Goal: Information Seeking & Learning: Learn about a topic

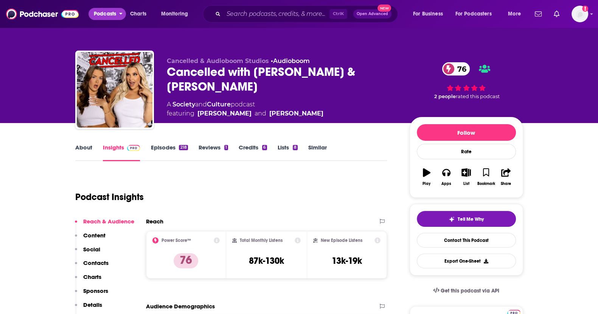
click at [100, 18] on span "Podcasts" at bounding box center [105, 14] width 22 height 11
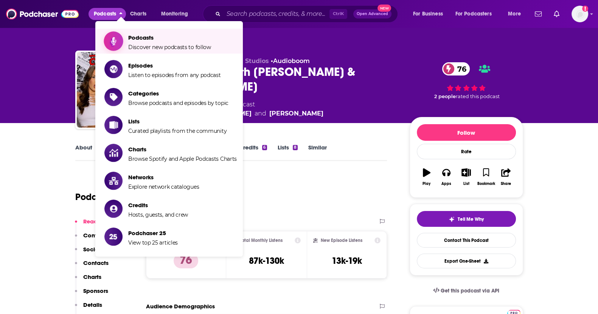
click at [142, 42] on span "Podcasts Discover new podcasts to follow" at bounding box center [169, 41] width 83 height 19
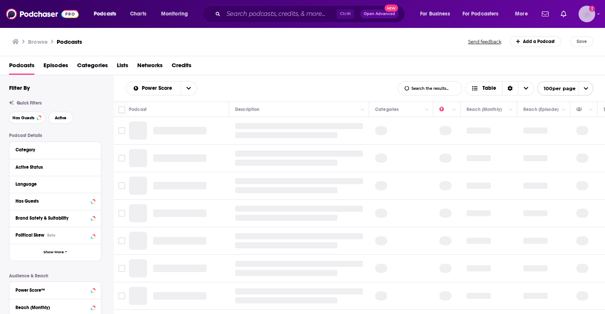
click at [579, 9] on div "Logged in as evankrask" at bounding box center [586, 14] width 17 height 17
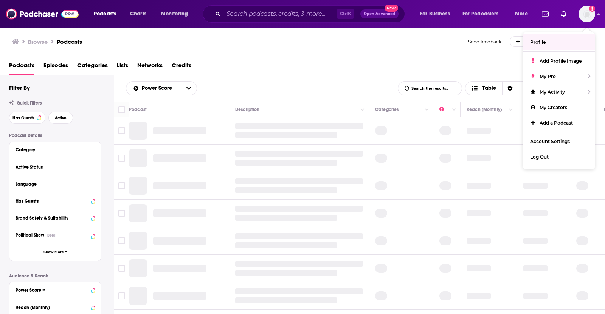
click at [381, 72] on div "Podcasts Episodes Categories Lists Networks Credits" at bounding box center [304, 66] width 590 height 15
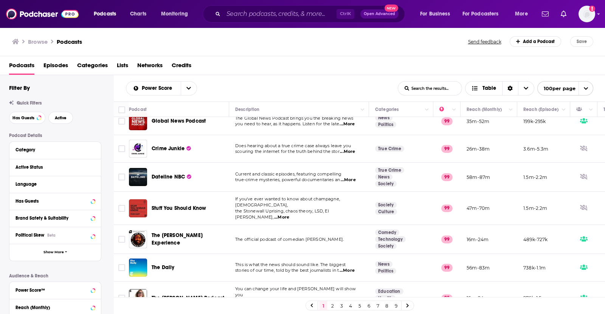
scroll to position [19, 0]
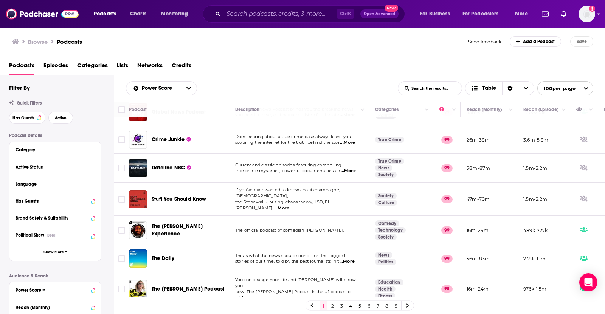
click at [74, 272] on div "Podcast Details Category Active Status Language Has Guests Brand Safety & Suita…" at bounding box center [61, 267] width 104 height 269
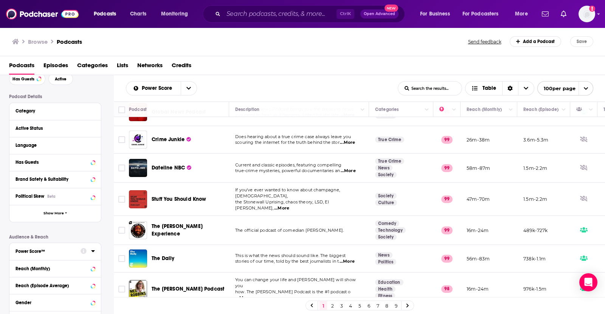
scroll to position [57, 0]
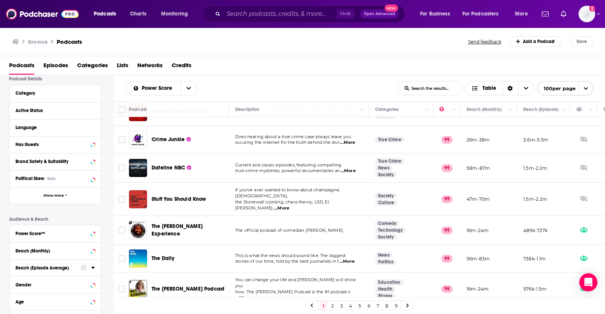
click at [94, 269] on icon at bounding box center [93, 268] width 4 height 6
click at [93, 267] on icon at bounding box center [93, 268] width 4 height 6
click at [93, 250] on icon at bounding box center [92, 251] width 3 height 2
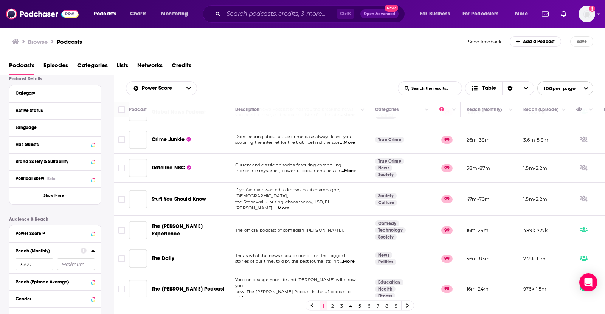
click at [32, 277] on button "Reach (Episode Average)" at bounding box center [54, 281] width 79 height 9
click at [26, 280] on div "Reach (Episode Average)" at bounding box center [52, 282] width 74 height 5
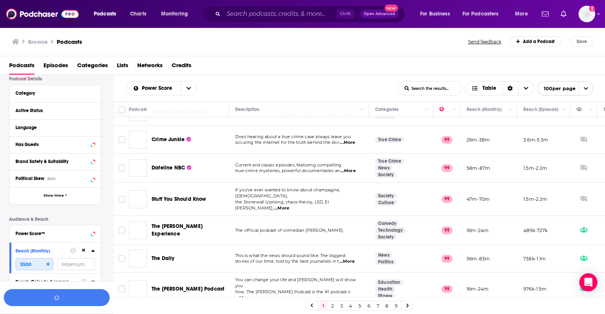
click at [40, 259] on input "3500" at bounding box center [34, 265] width 38 height 12
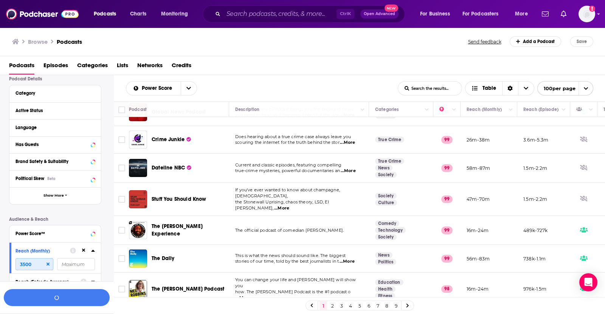
scroll to position [75, 0]
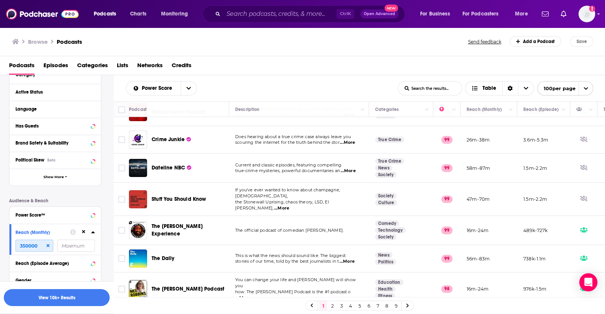
type input "350000"
click at [93, 230] on icon at bounding box center [93, 232] width 4 height 6
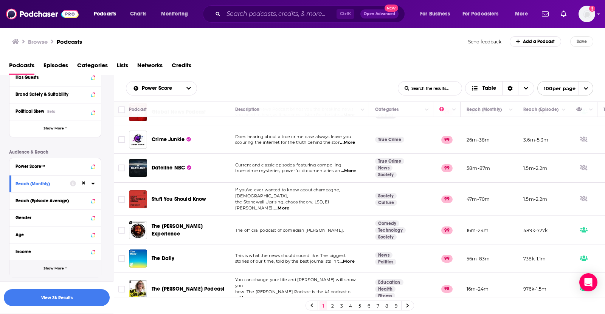
scroll to position [143, 0]
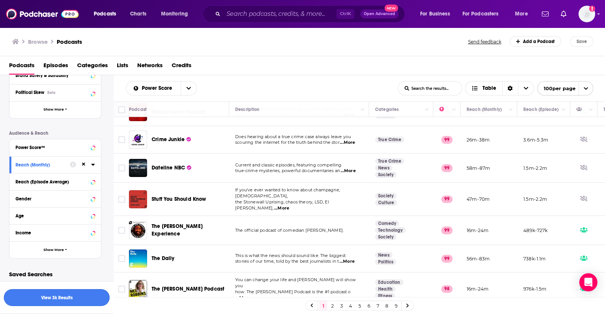
drag, startPoint x: 65, startPoint y: 305, endPoint x: 31, endPoint y: 296, distance: 35.6
click at [31, 296] on button "View 3k Results" at bounding box center [57, 298] width 106 height 17
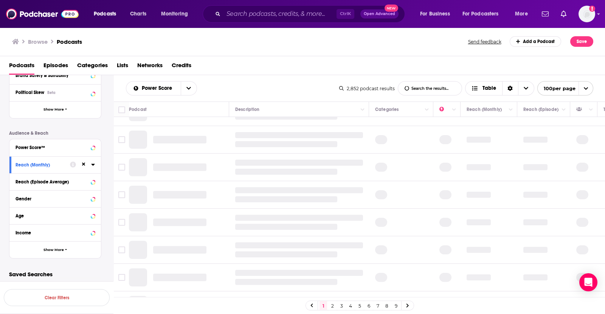
click at [531, 126] on td at bounding box center [543, 140] width 53 height 28
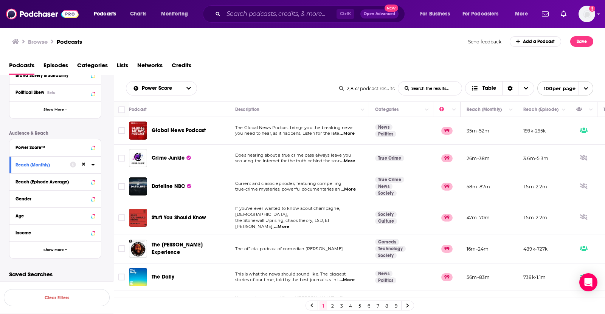
drag, startPoint x: 423, startPoint y: 300, endPoint x: 477, endPoint y: 299, distance: 53.3
click at [477, 299] on div "1 2 3 4 5 6 7 8 9" at bounding box center [359, 305] width 491 height 17
click at [460, 291] on td "98" at bounding box center [446, 307] width 27 height 33
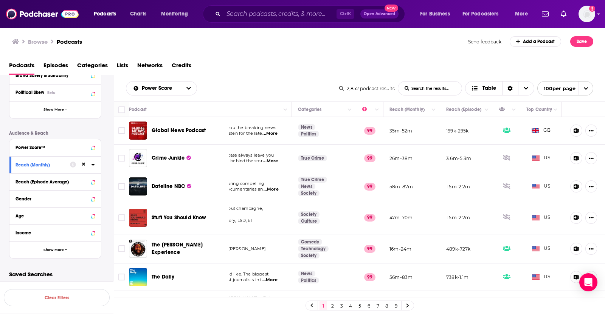
scroll to position [0, 84]
click at [525, 108] on button "Move" at bounding box center [539, 109] width 29 height 9
click at [553, 109] on icon "Column Actions" at bounding box center [555, 110] width 4 height 5
click at [478, 86] on div at bounding box center [302, 157] width 605 height 314
